Goal: Task Accomplishment & Management: Manage account settings

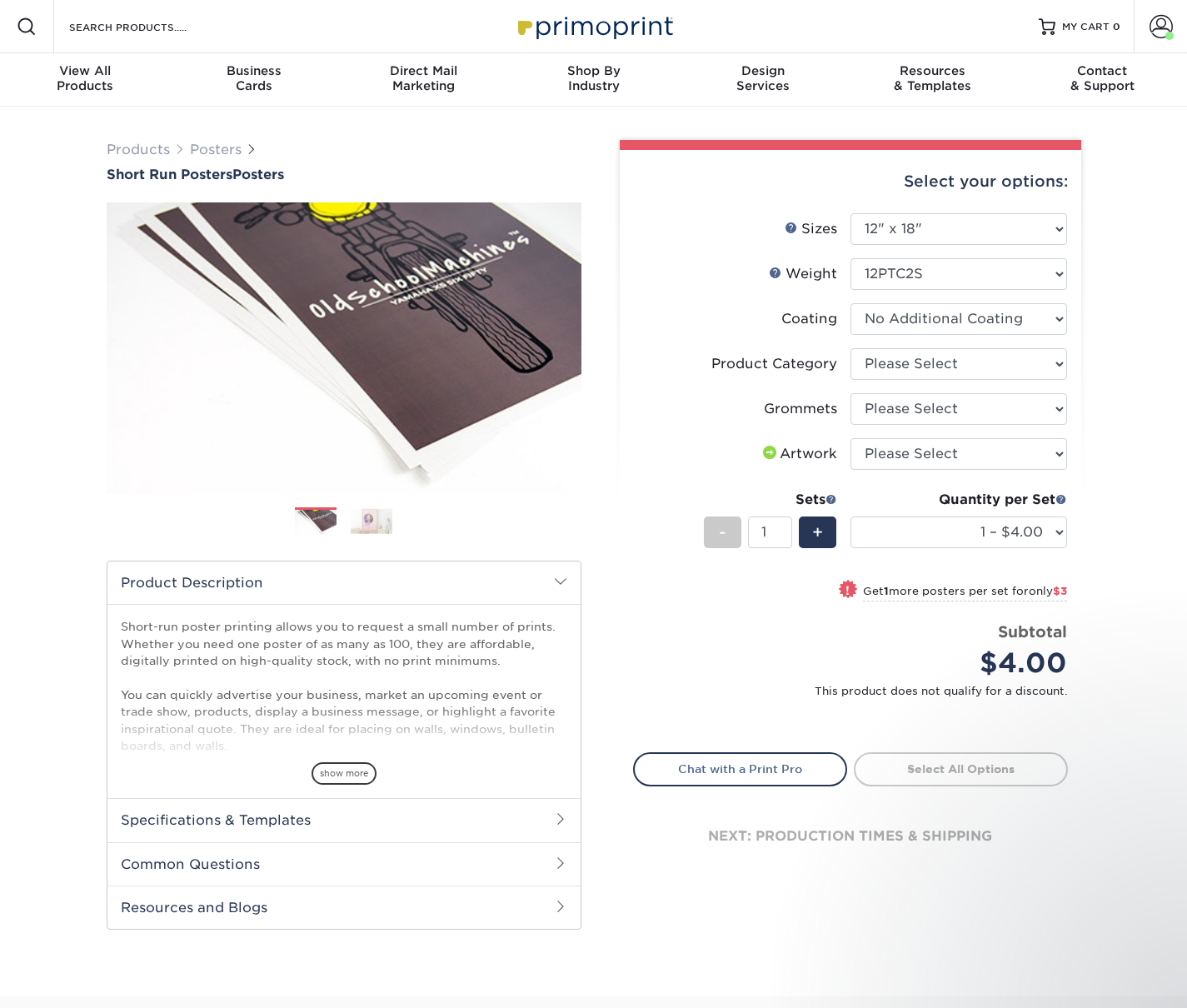
select select "12.00x18.00"
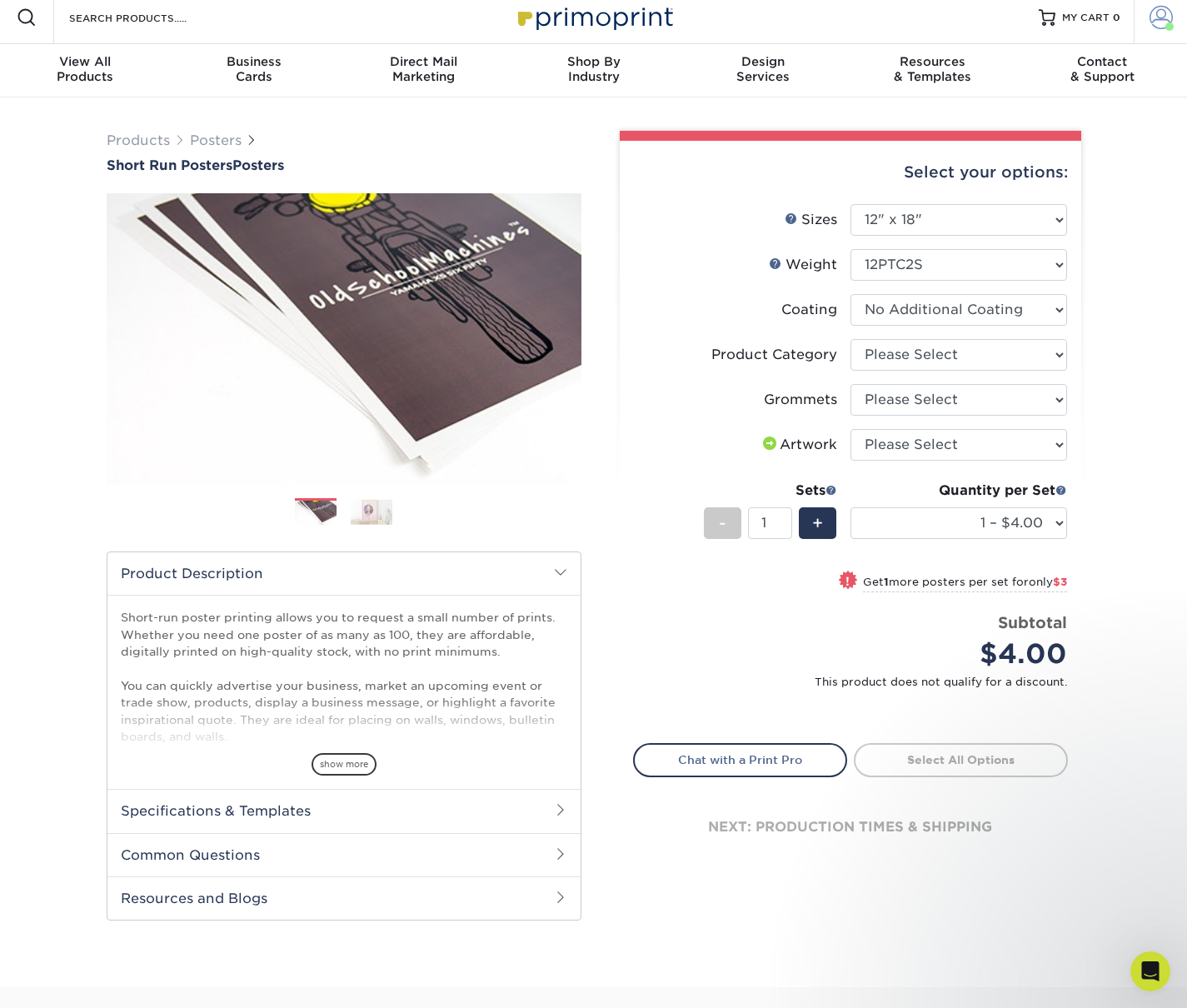
click at [1157, 18] on span at bounding box center [1160, 17] width 23 height 23
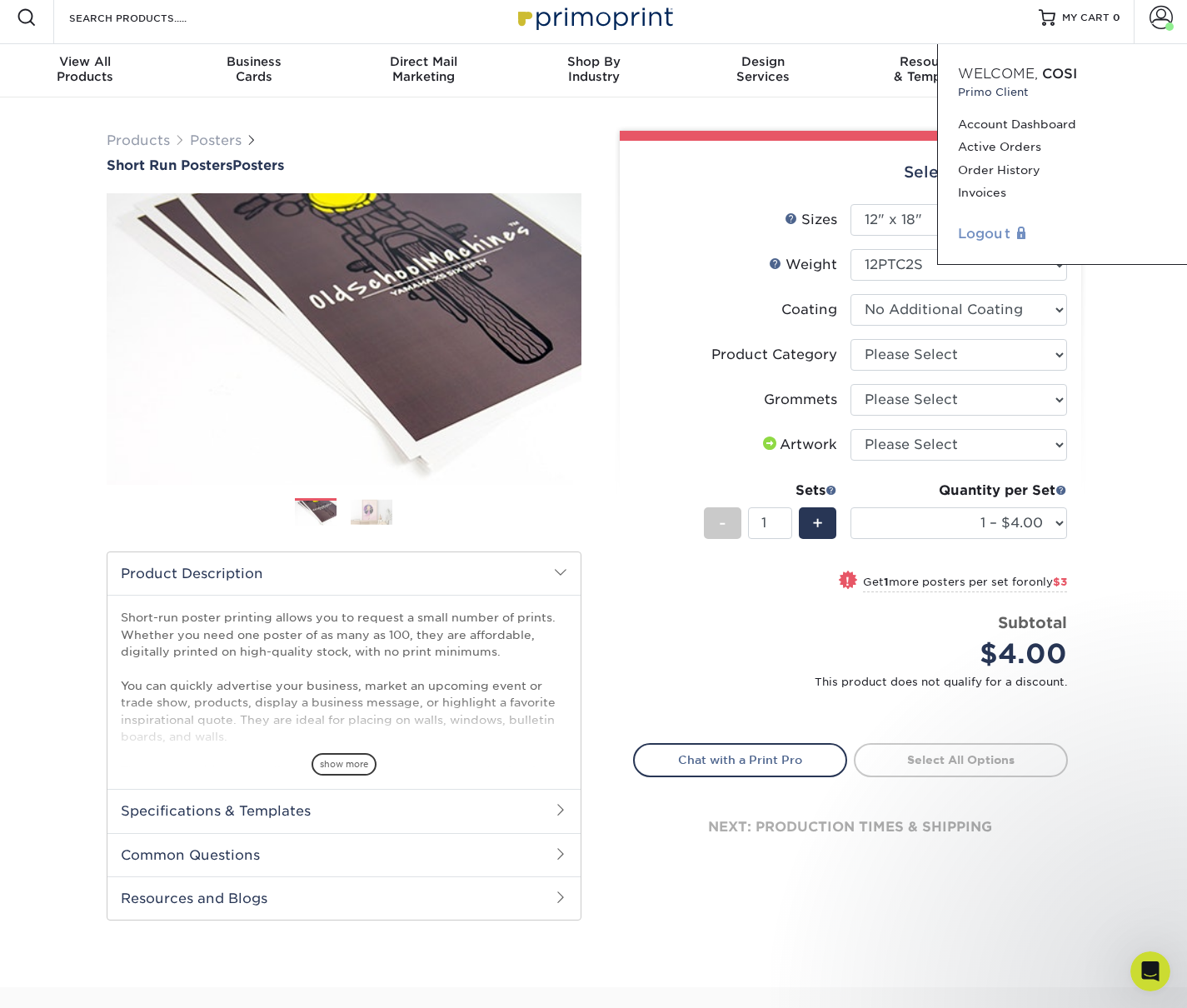
click at [984, 233] on link "Logout" at bounding box center [1063, 234] width 209 height 20
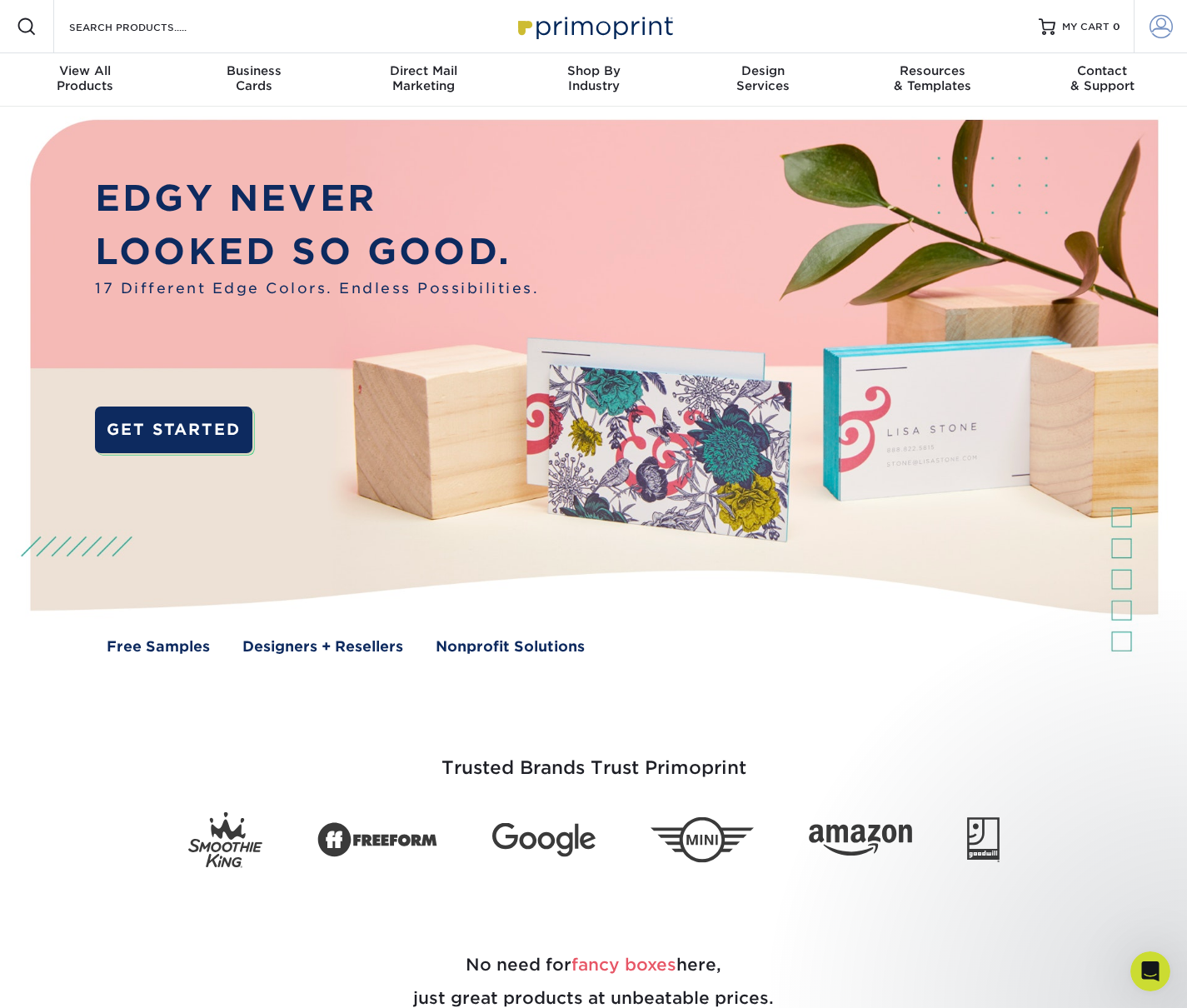
click at [1149, 22] on span at bounding box center [1160, 26] width 23 height 23
